Goal: Transaction & Acquisition: Obtain resource

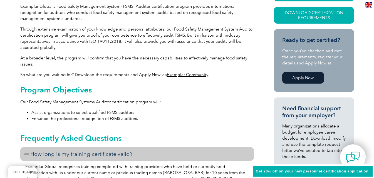
scroll to position [84, 0]
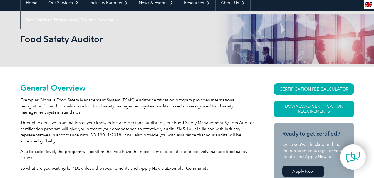
scroll to position [36, 0]
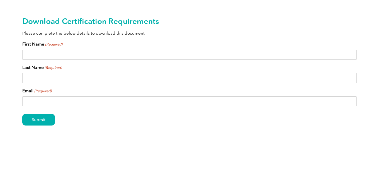
click at [113, 55] on input "First Name (Required)" at bounding box center [189, 55] width 334 height 10
type input "Randall"
click at [129, 77] on input "Last Name (Required)" at bounding box center [189, 78] width 334 height 10
type input "Daberam"
click at [119, 99] on input "Email (Required)" at bounding box center [189, 102] width 334 height 10
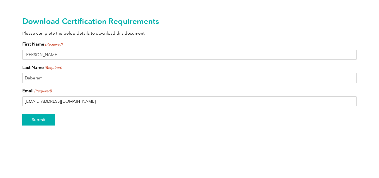
type input "rdaberam@gmail.com"
click at [45, 119] on input "Submit" at bounding box center [38, 120] width 33 height 12
